Goal: Information Seeking & Learning: Find contact information

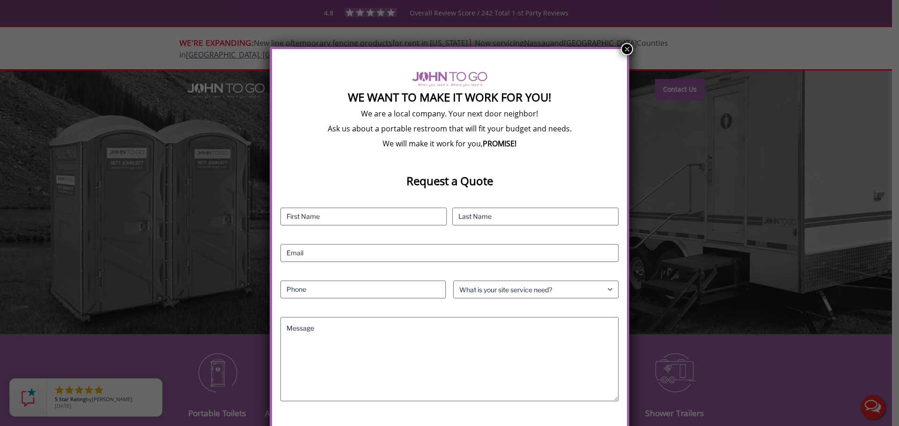
drag, startPoint x: 626, startPoint y: 48, endPoint x: 504, endPoint y: 52, distance: 122.7
click at [626, 48] on button "×" at bounding box center [627, 49] width 12 height 12
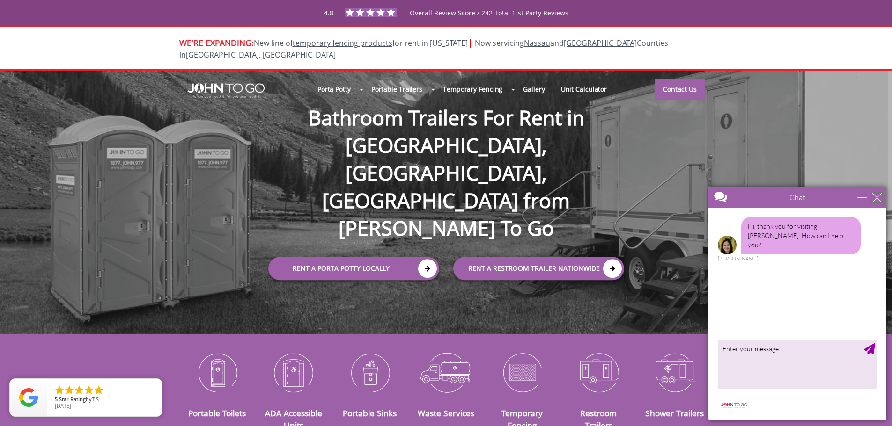
click at [878, 195] on div "close" at bounding box center [876, 197] width 9 height 9
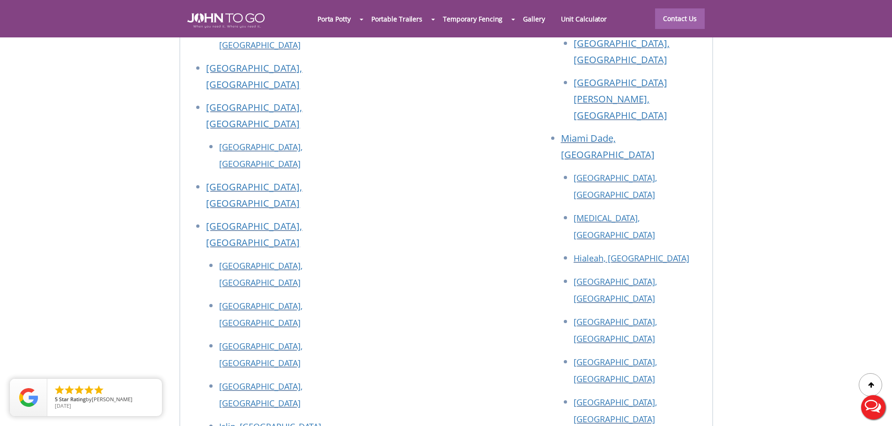
scroll to position [4234, 0]
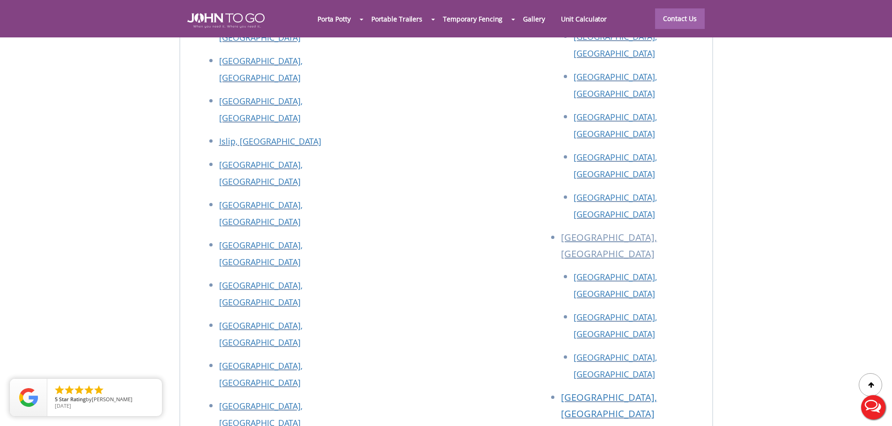
click at [568, 132] on div at bounding box center [446, 213] width 892 height 426
